Goal: Task Accomplishment & Management: Manage account settings

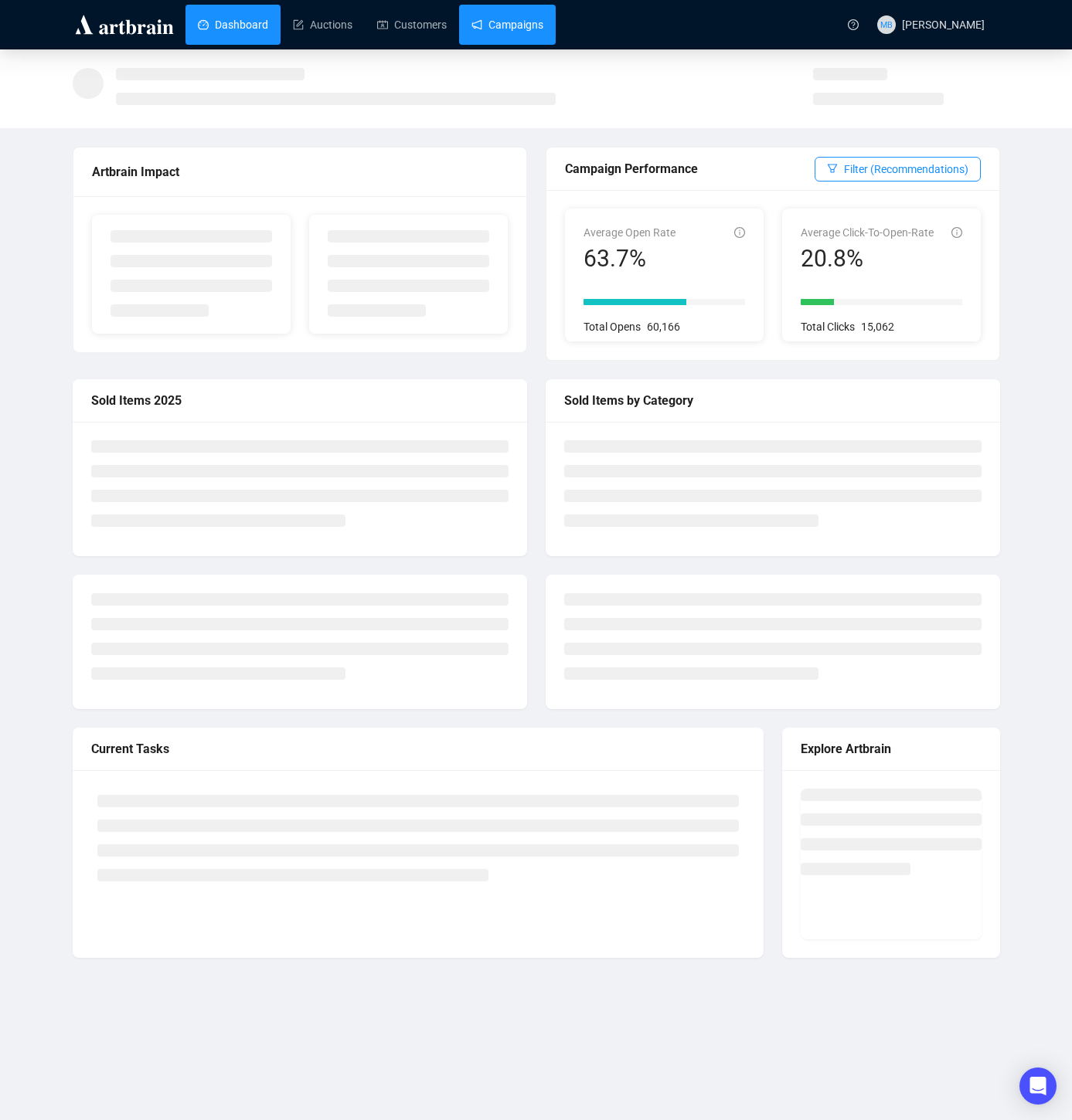
click at [525, 25] on link "Campaigns" at bounding box center [507, 25] width 72 height 40
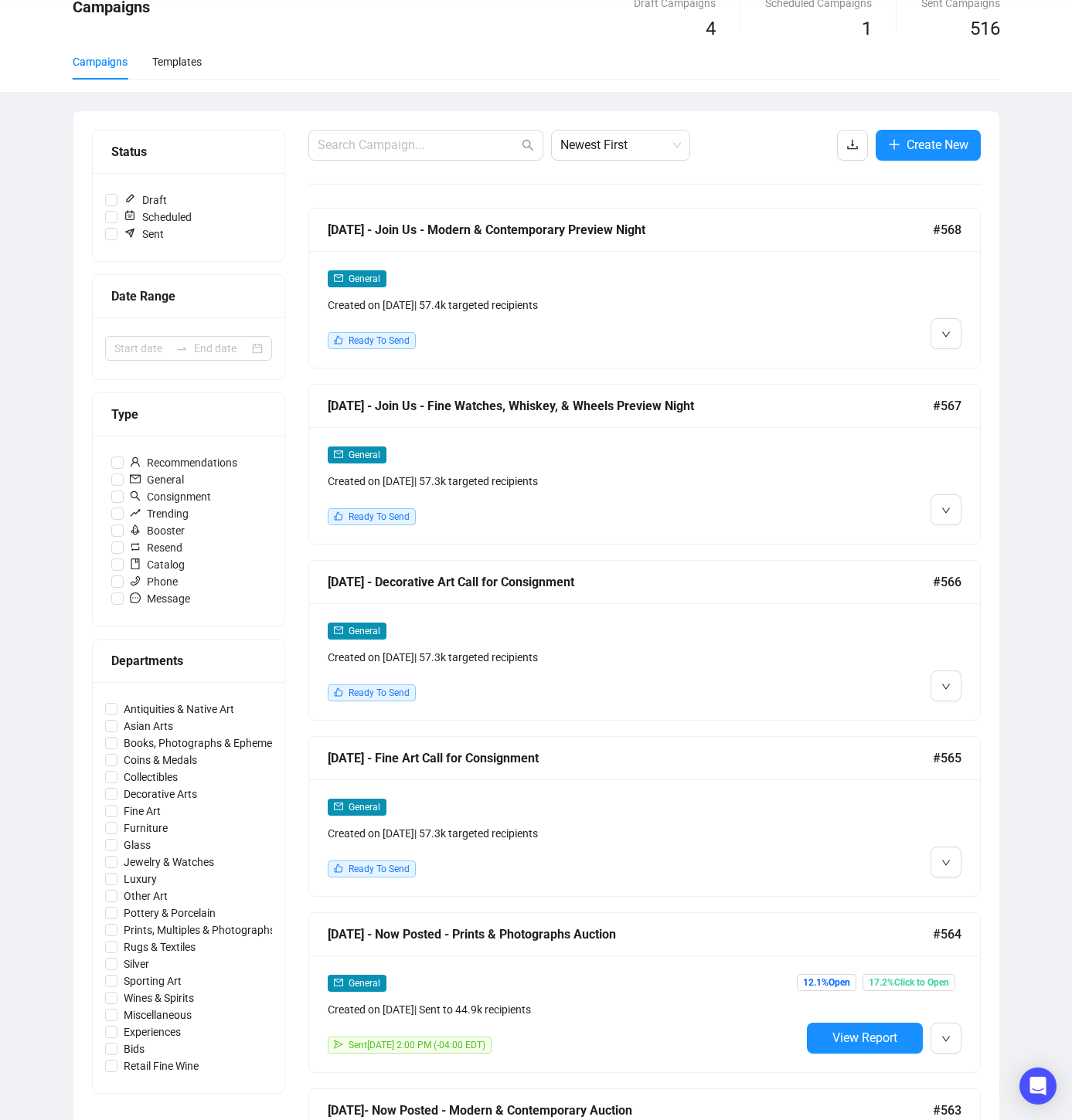
scroll to position [67, 0]
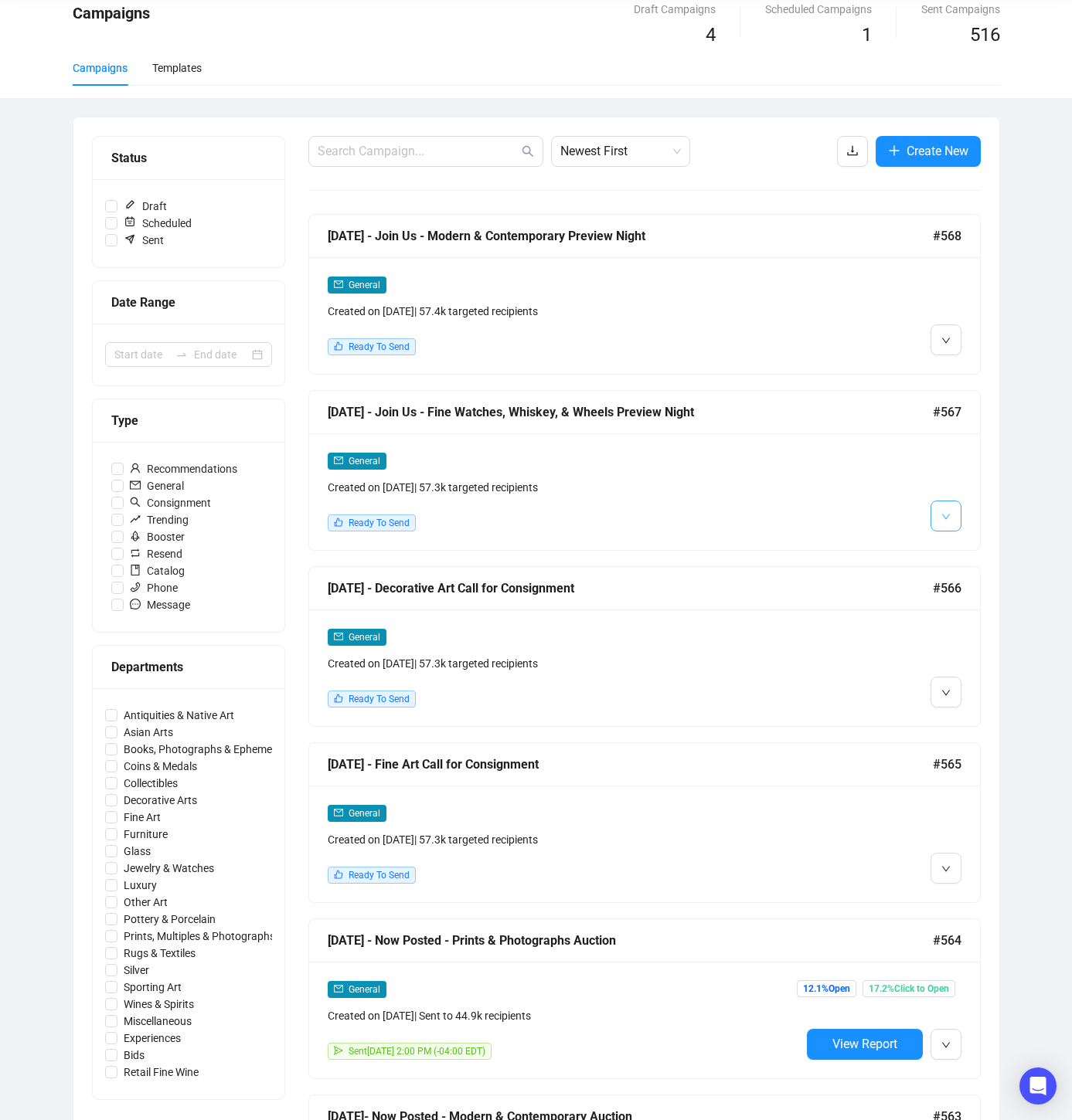
click at [948, 519] on icon "down" at bounding box center [946, 517] width 10 height 10
click at [969, 553] on span "Edit" at bounding box center [971, 549] width 18 height 13
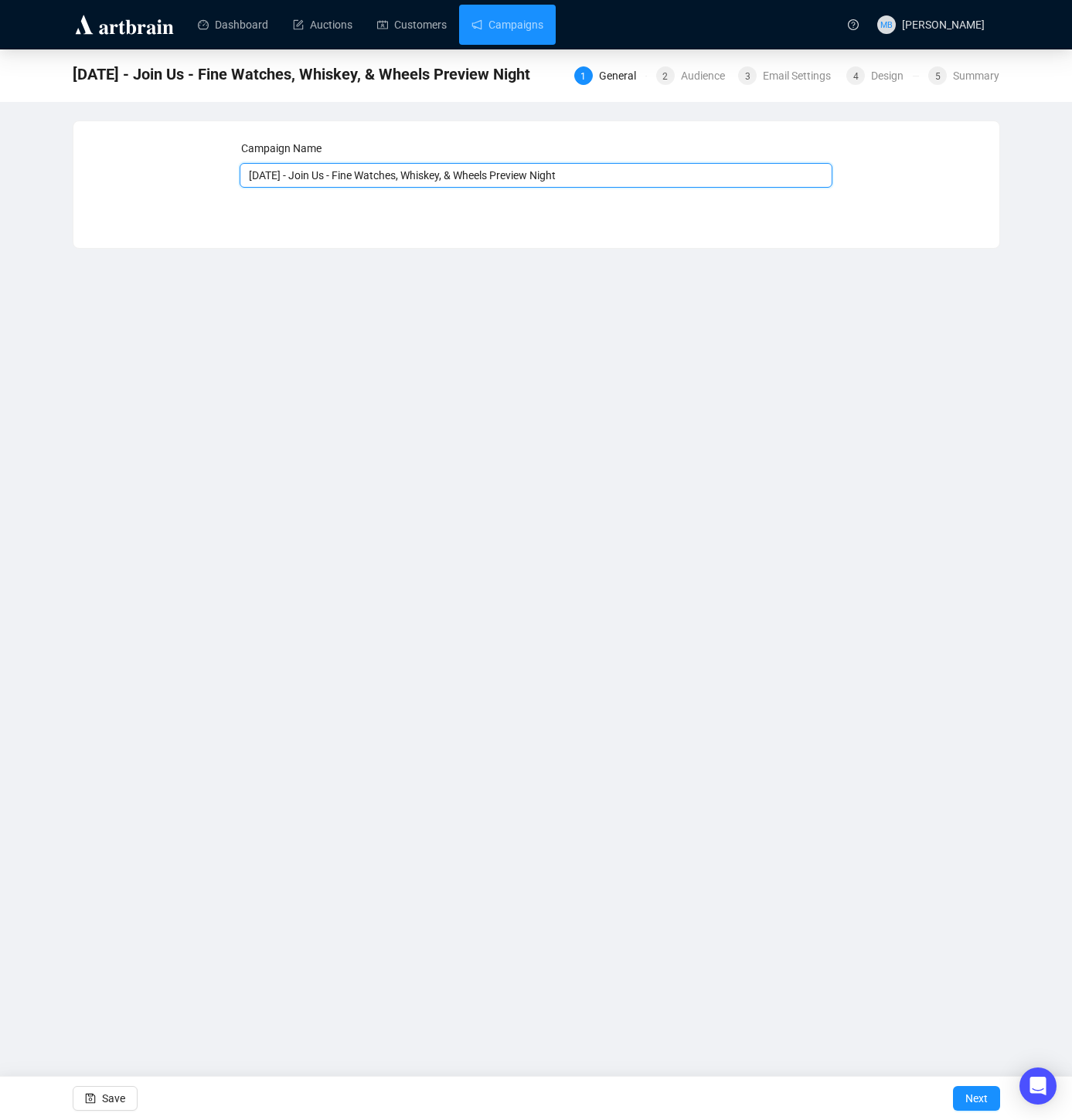
click at [266, 176] on input "[DATE] - Join Us - Fine Watches, Whiskey, & Wheels Preview Night" at bounding box center [536, 175] width 593 height 25
type input "[DATE] - Join Us - Fine Watches, Whiskey, & Wheels Preview Night"
click at [113, 1096] on span "Save" at bounding box center [113, 1099] width 23 height 44
click at [488, 28] on link "Campaigns" at bounding box center [507, 25] width 72 height 40
